Goal: Task Accomplishment & Management: Manage account settings

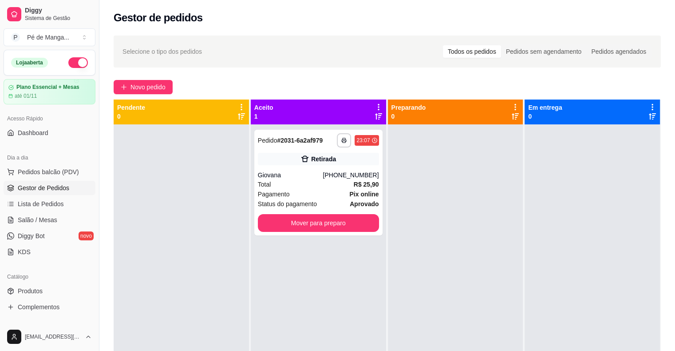
scroll to position [133, 0]
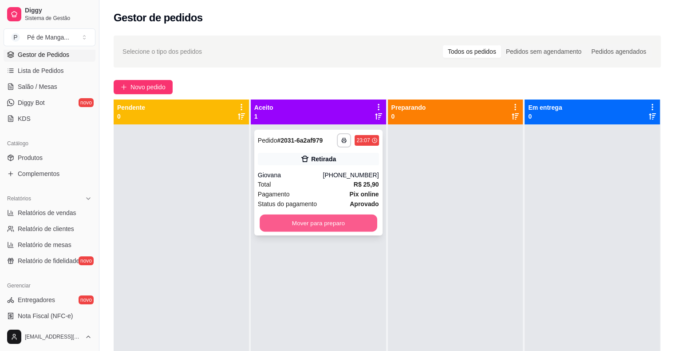
click at [288, 226] on button "Mover para preparo" at bounding box center [319, 222] width 118 height 17
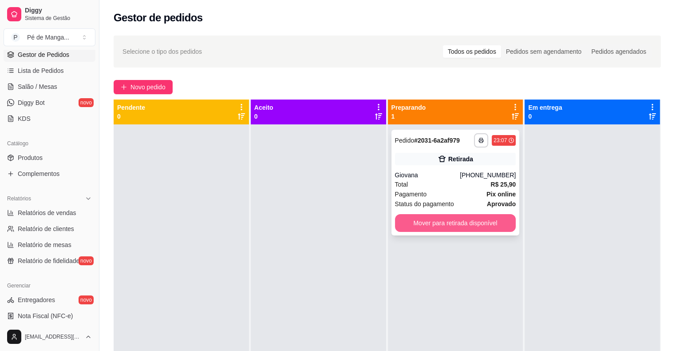
click at [407, 225] on button "Mover para retirada disponível" at bounding box center [455, 223] width 121 height 18
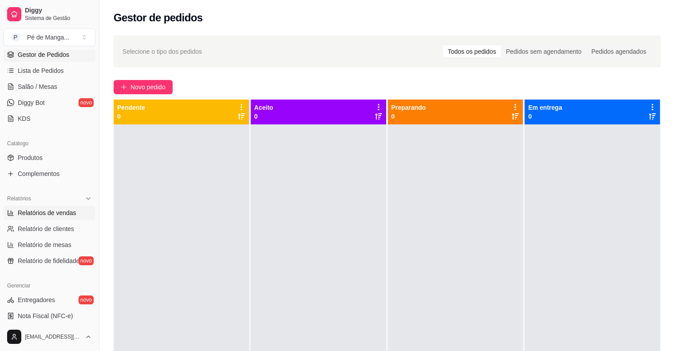
click at [65, 218] on link "Relatórios de vendas" at bounding box center [50, 213] width 92 height 14
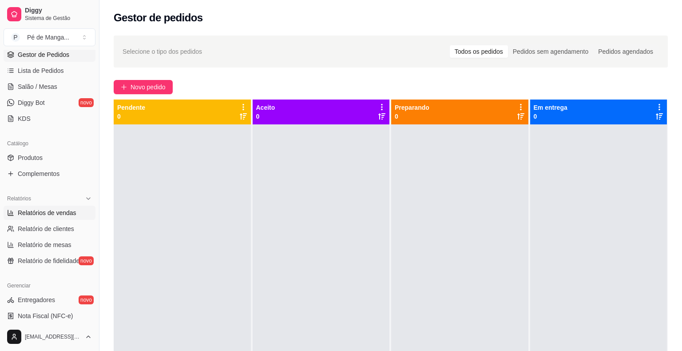
select select "ALL"
select select "0"
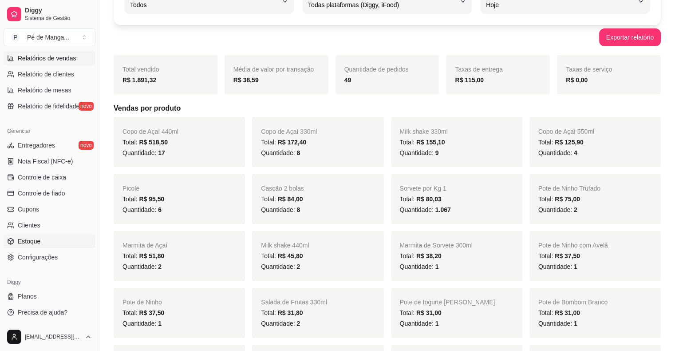
scroll to position [89, 0]
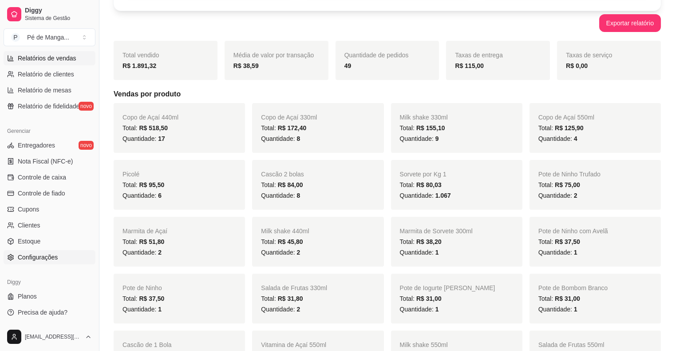
click at [59, 257] on link "Configurações" at bounding box center [50, 257] width 92 height 14
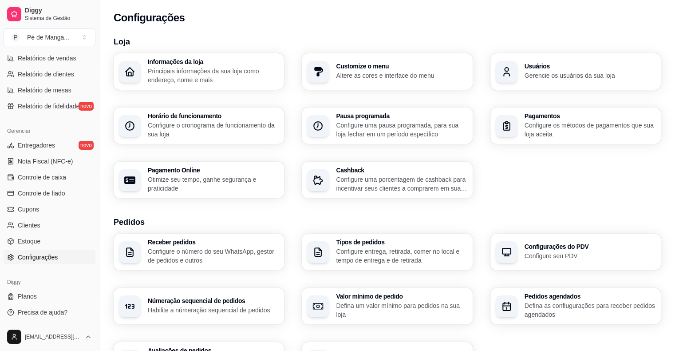
click at [265, 121] on p "Configure o cronograma de funcionamento da sua loja" at bounding box center [213, 130] width 131 height 18
click at [376, 113] on h3 "Pausa programada" at bounding box center [401, 116] width 131 height 6
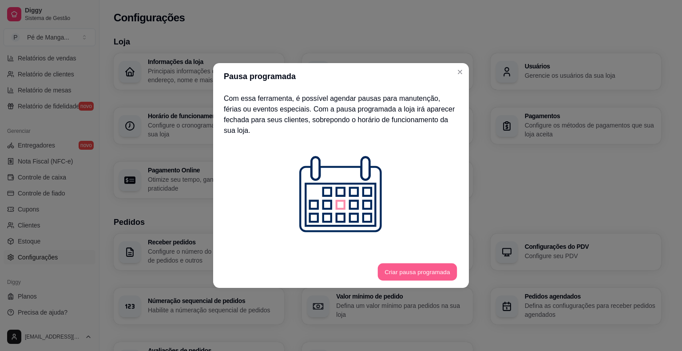
click at [424, 263] on button "Criar pausa programada" at bounding box center [417, 271] width 79 height 17
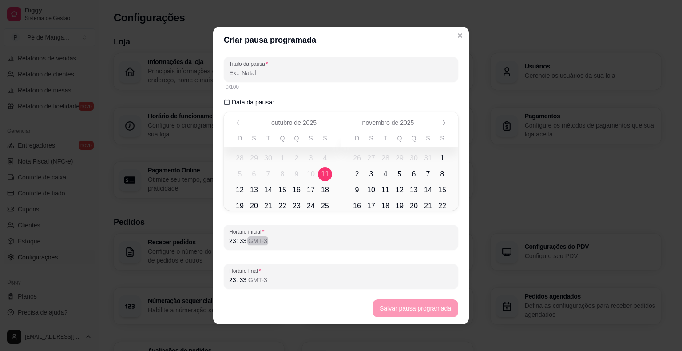
click at [279, 241] on div "23 : 33 GMT-3" at bounding box center [341, 240] width 224 height 11
click at [224, 281] on div "Horário final 23 : 33 GMT-3" at bounding box center [341, 276] width 234 height 25
click at [321, 283] on div "23 : 59 GMT-3" at bounding box center [341, 279] width 224 height 11
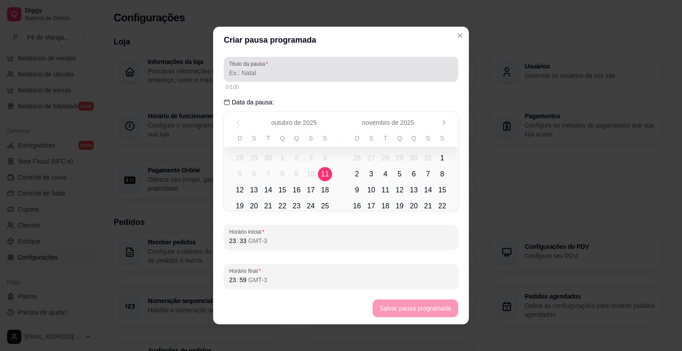
click at [278, 71] on input "Titulo da pausa" at bounding box center [341, 72] width 224 height 9
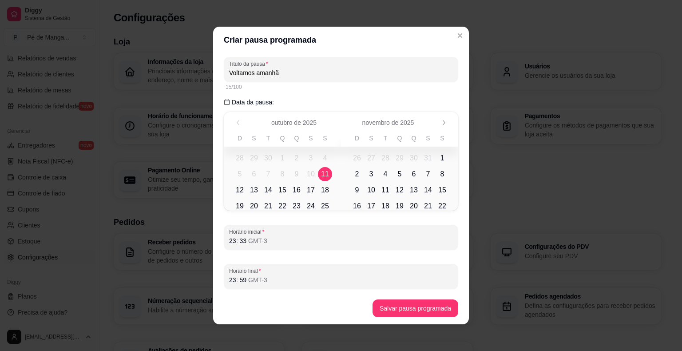
type input "Voltamos amanhã"
click at [443, 317] on footer "Salvar pausa programada" at bounding box center [341, 308] width 256 height 32
click at [438, 311] on button "Salvar pausa programada" at bounding box center [415, 308] width 83 height 17
